Goal: Information Seeking & Learning: Learn about a topic

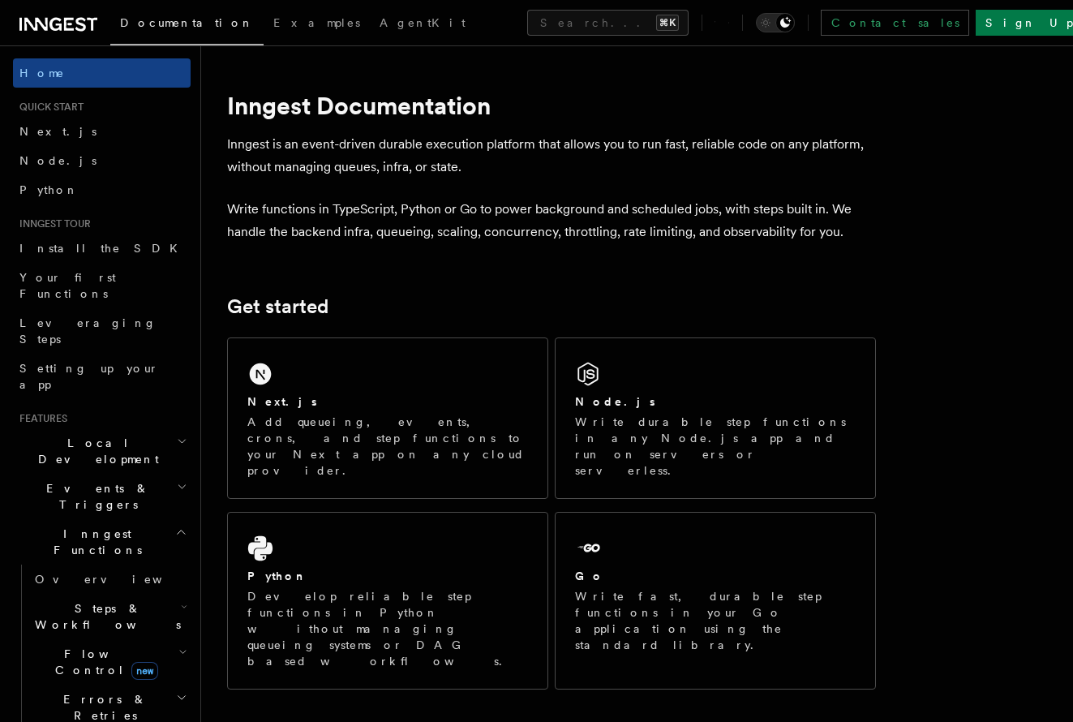
click at [178, 594] on h2 "Steps & Workflows" at bounding box center [109, 616] width 162 height 45
click at [106, 639] on link "Overview" at bounding box center [117, 653] width 147 height 29
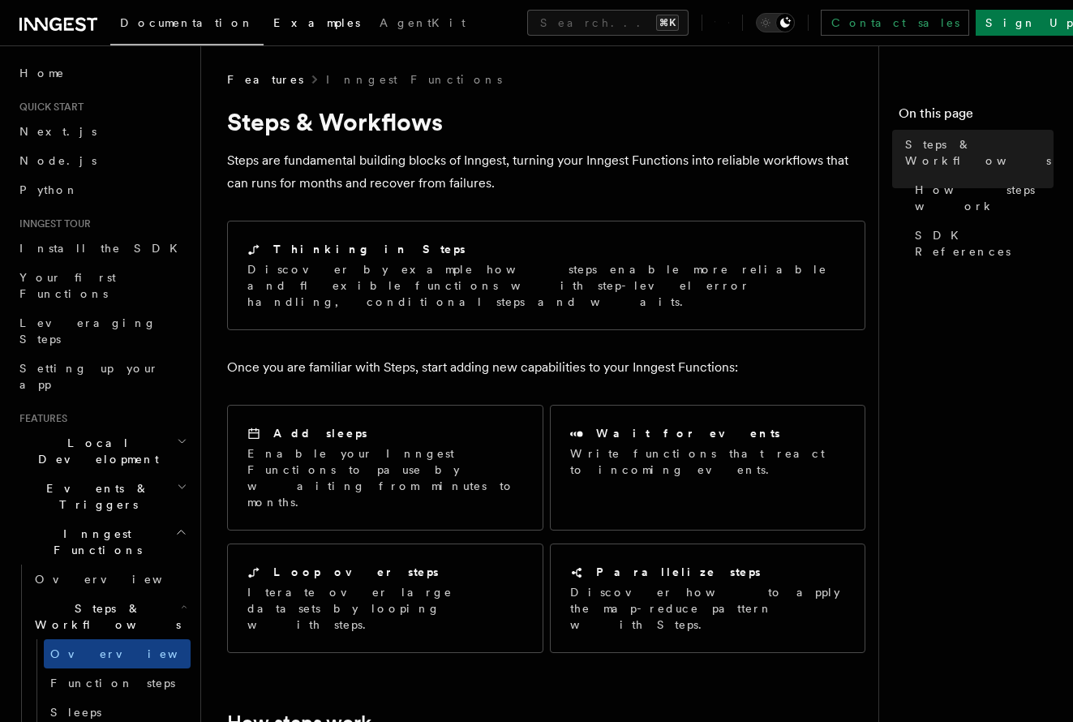
click at [264, 32] on link "Examples" at bounding box center [317, 24] width 106 height 39
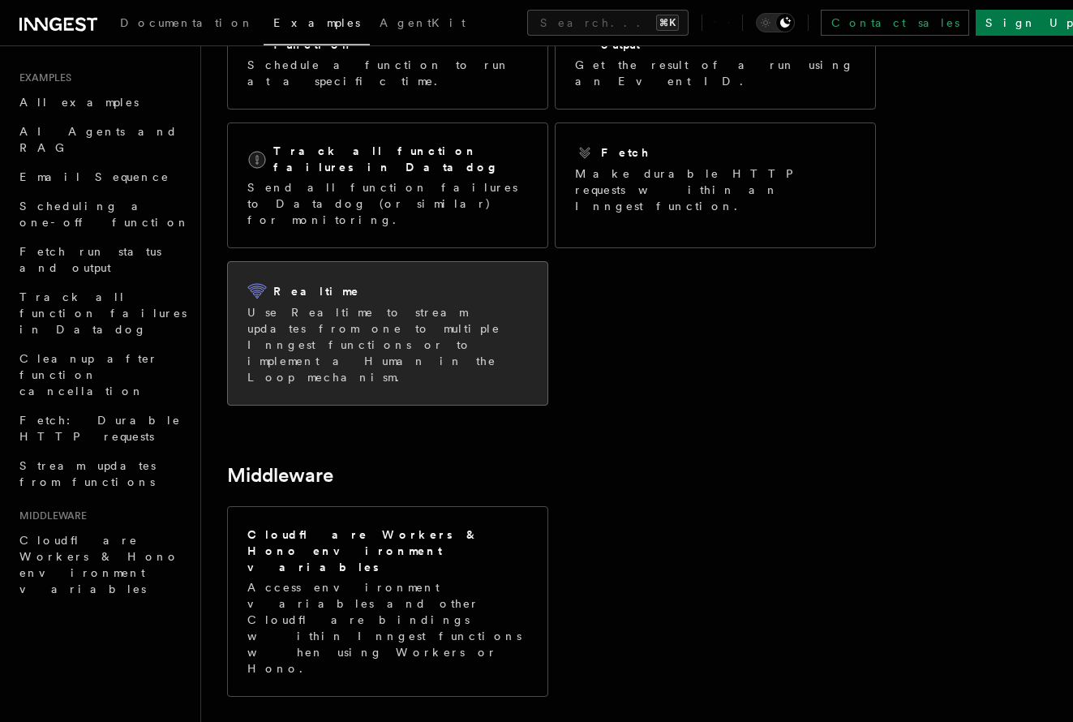
scroll to position [295, 0]
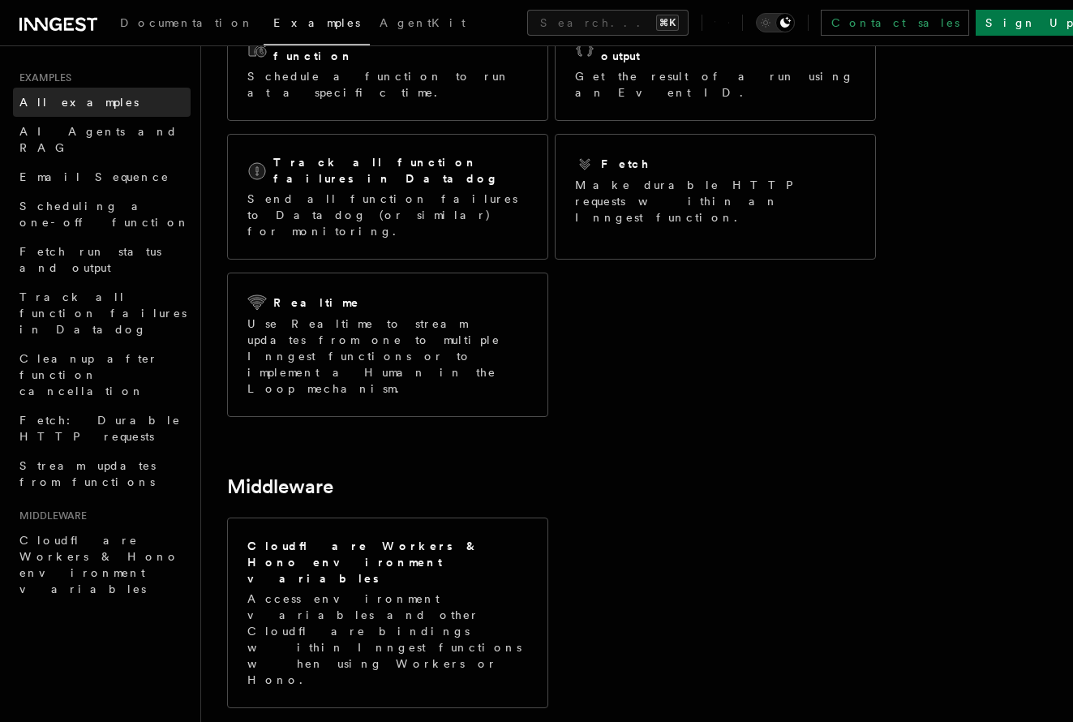
click at [119, 101] on link "All examples" at bounding box center [102, 102] width 178 height 29
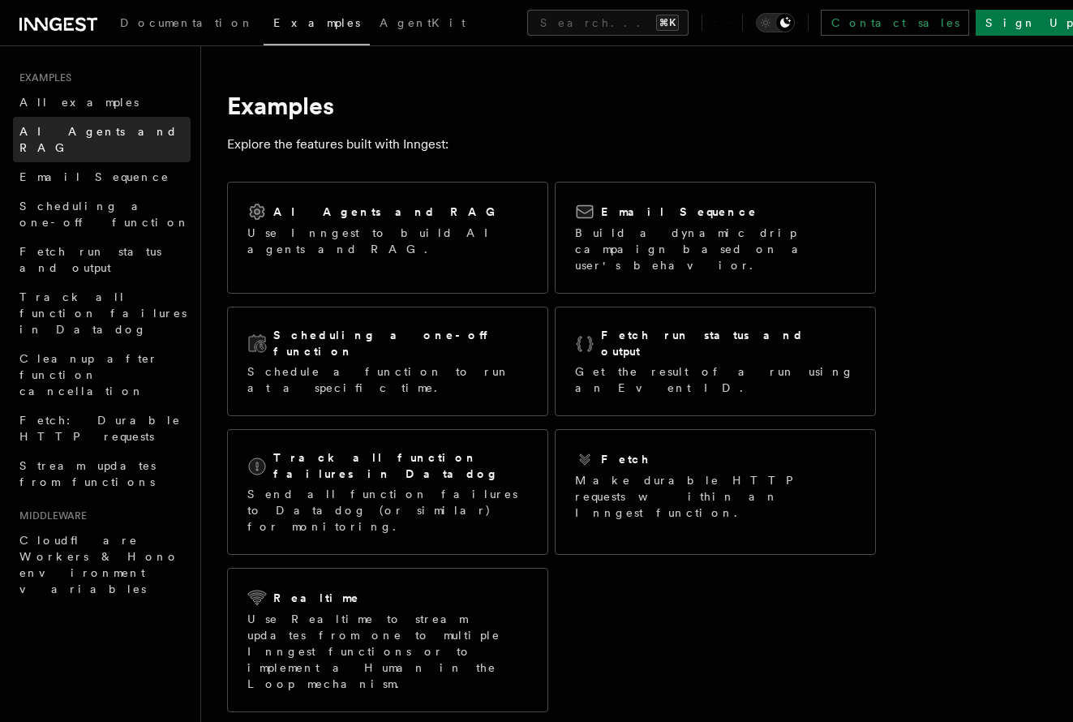
click at [110, 131] on span "AI Agents and RAG" at bounding box center [98, 139] width 158 height 29
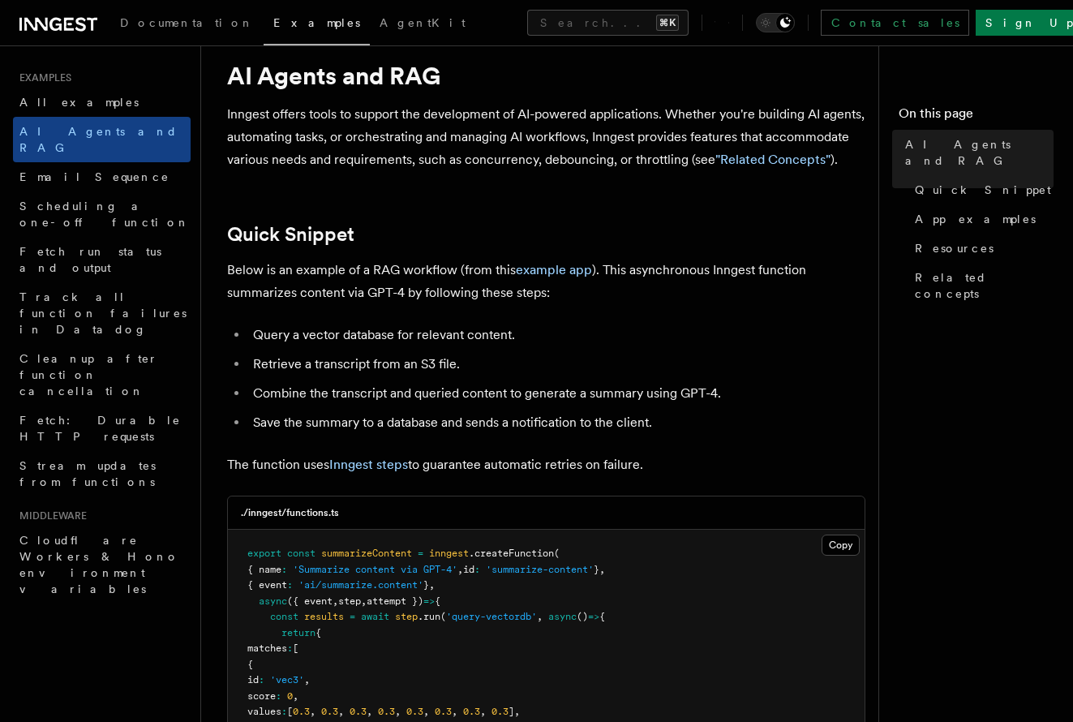
scroll to position [122, 0]
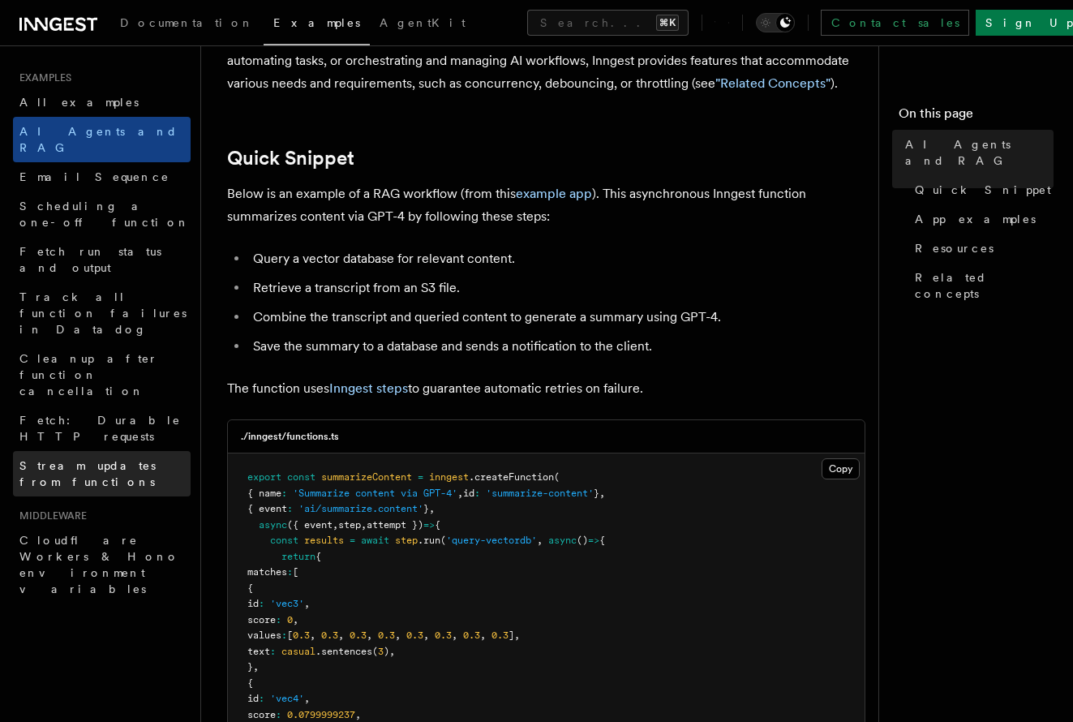
click at [76, 459] on span "Stream updates from functions" at bounding box center [87, 473] width 136 height 29
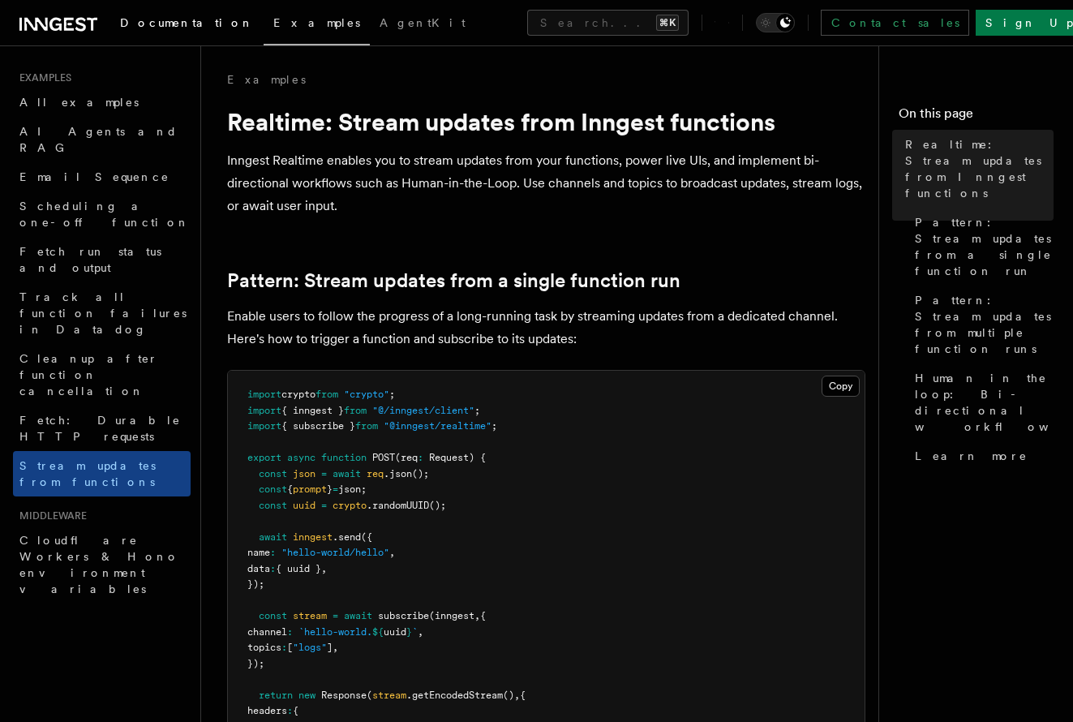
click at [184, 30] on link "Documentation" at bounding box center [186, 24] width 153 height 39
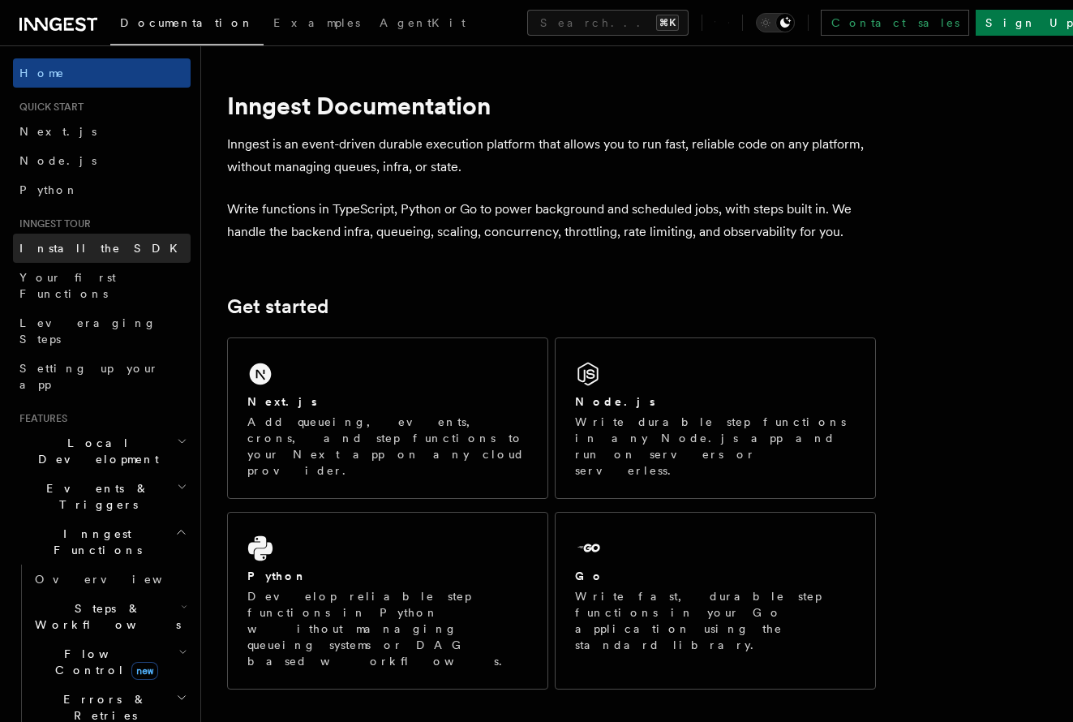
click at [105, 250] on link "Install the SDK" at bounding box center [102, 248] width 178 height 29
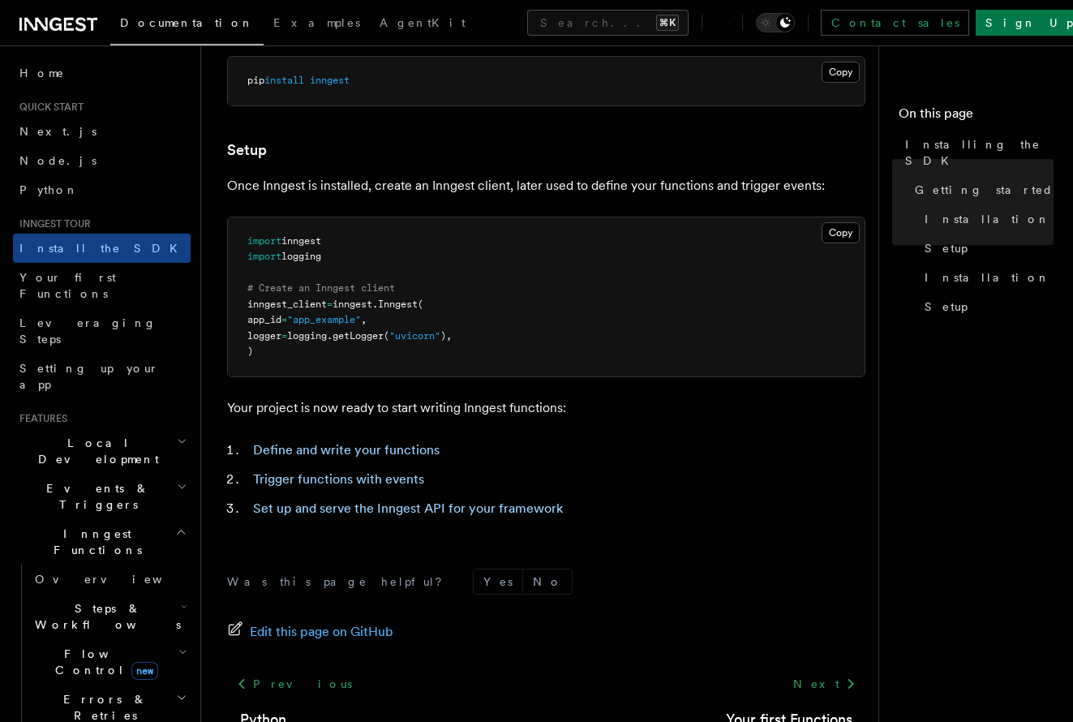
scroll to position [643, 0]
